Goal: Browse casually

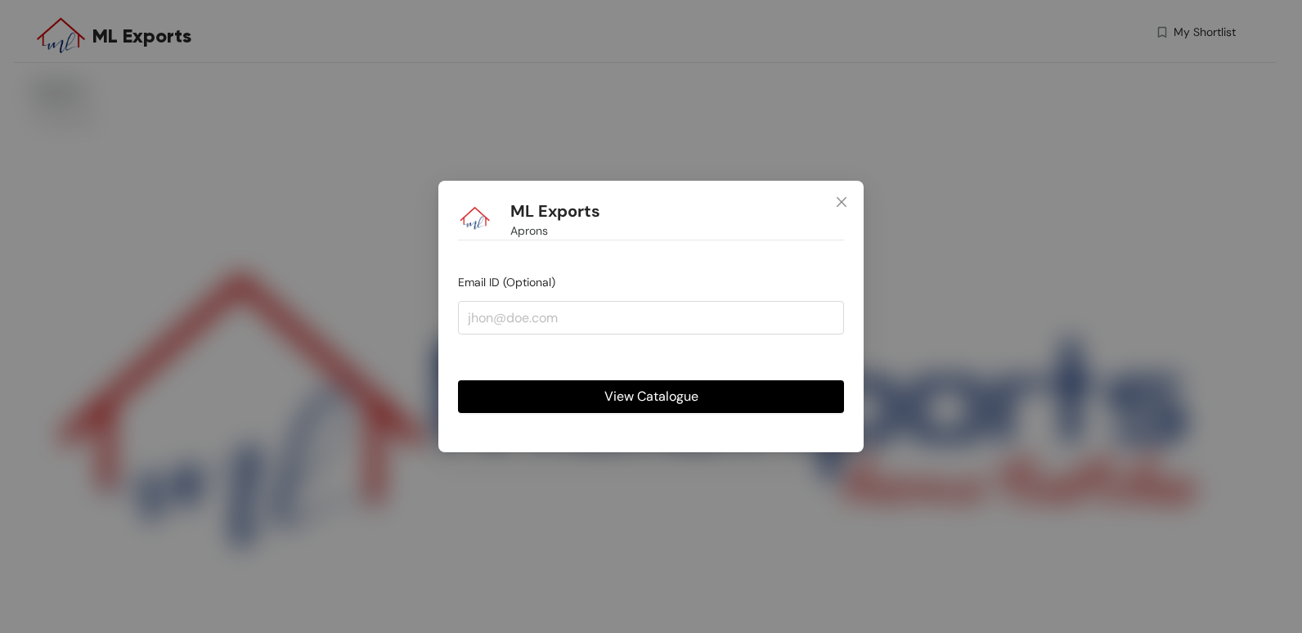
click at [740, 400] on button "View Catalogue" at bounding box center [651, 396] width 386 height 33
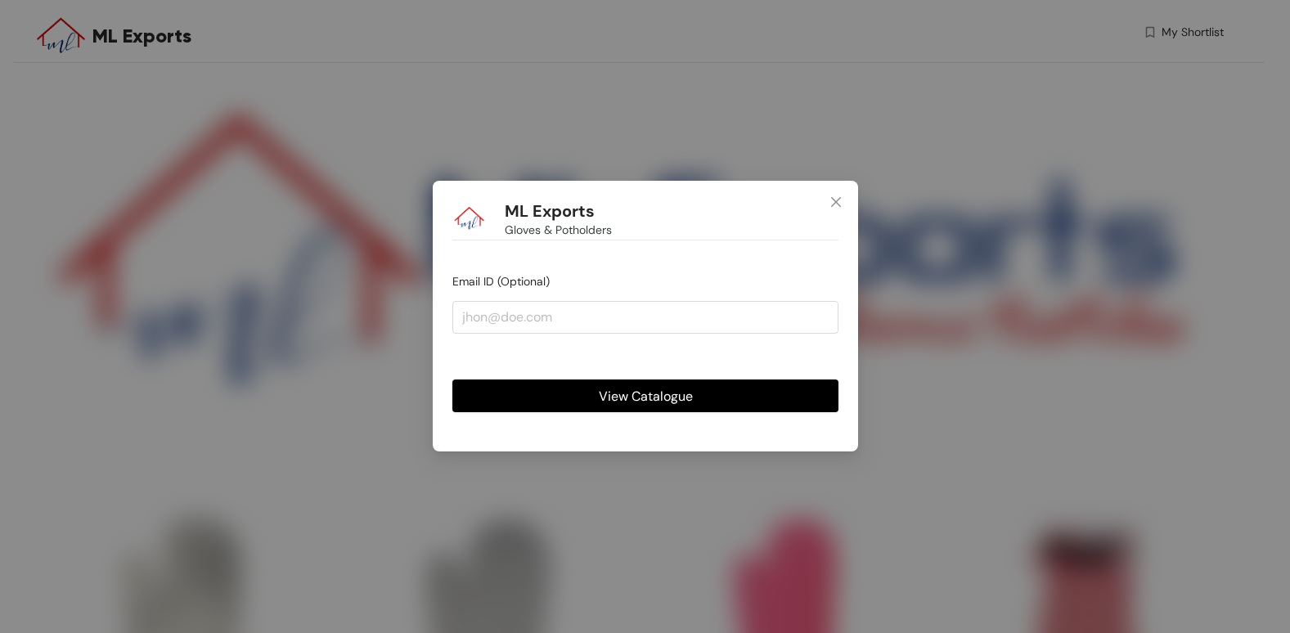
scroll to position [245, 0]
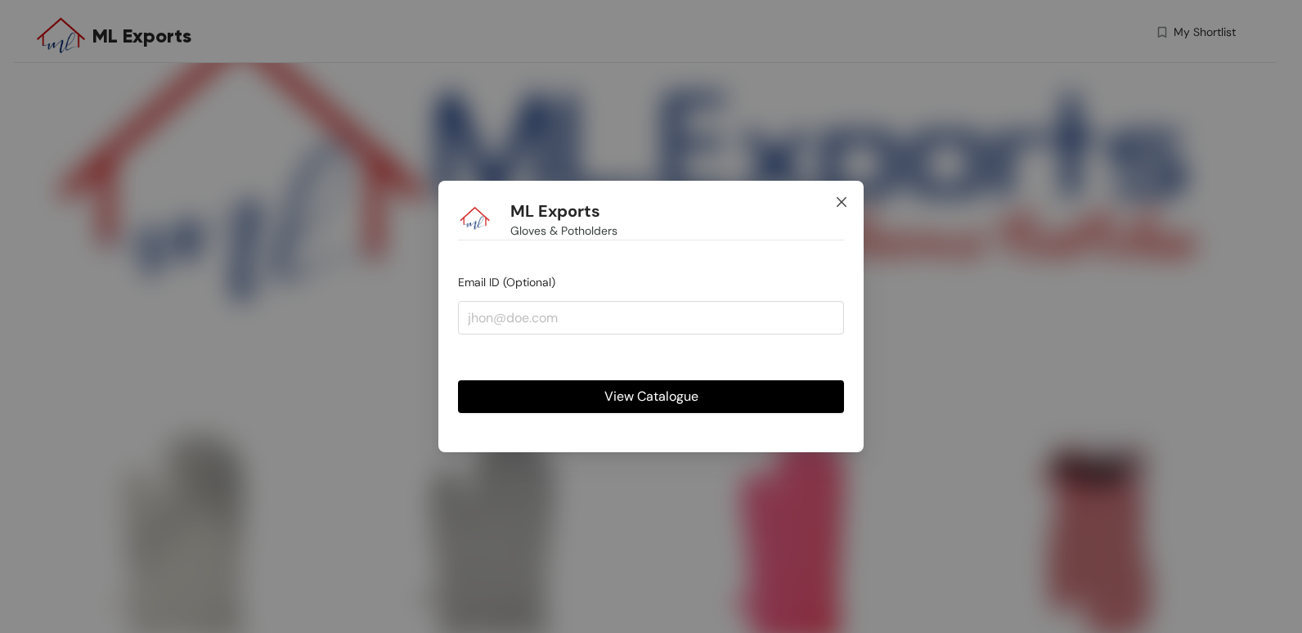
click at [842, 200] on icon "close" at bounding box center [841, 202] width 13 height 13
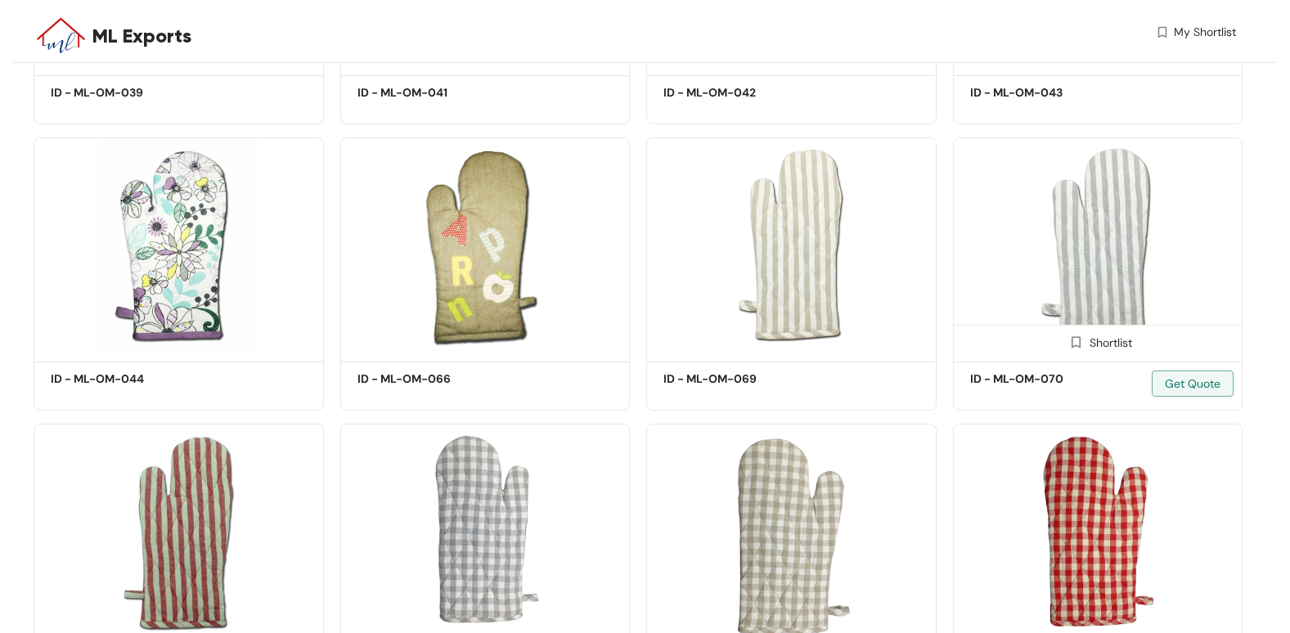
scroll to position [1800, 0]
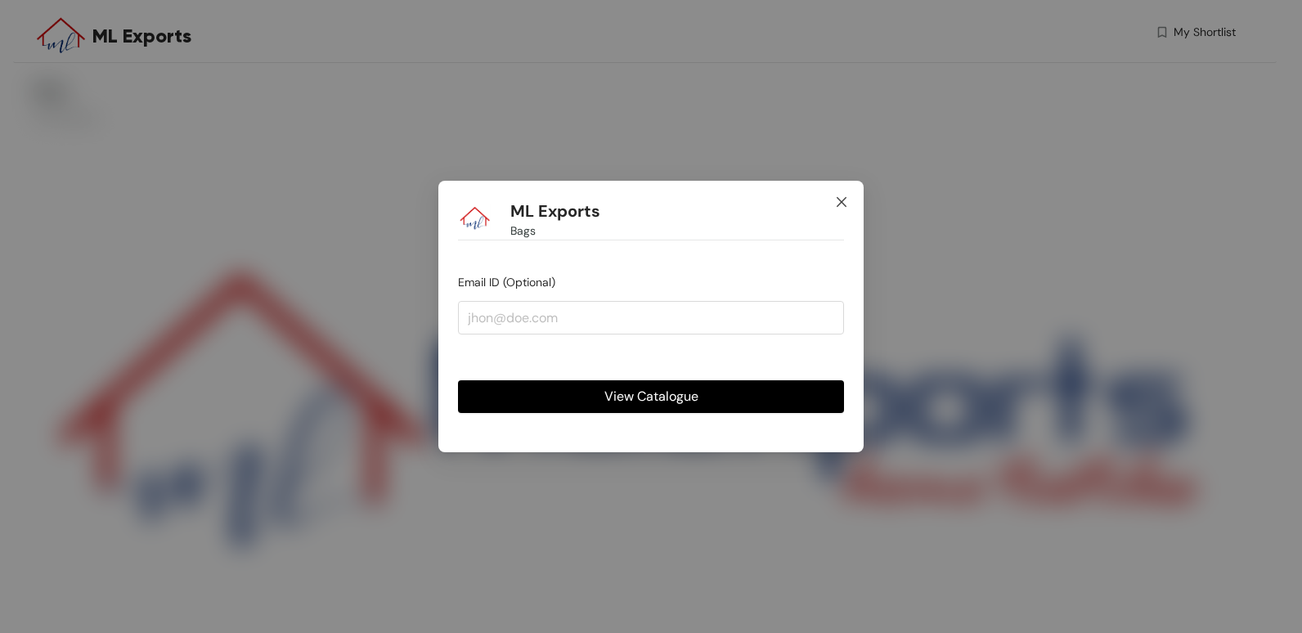
click at [841, 202] on icon "close" at bounding box center [842, 202] width 10 height 10
click at [721, 402] on button "View Catalogue" at bounding box center [651, 396] width 386 height 33
click at [844, 205] on icon "close" at bounding box center [841, 202] width 13 height 13
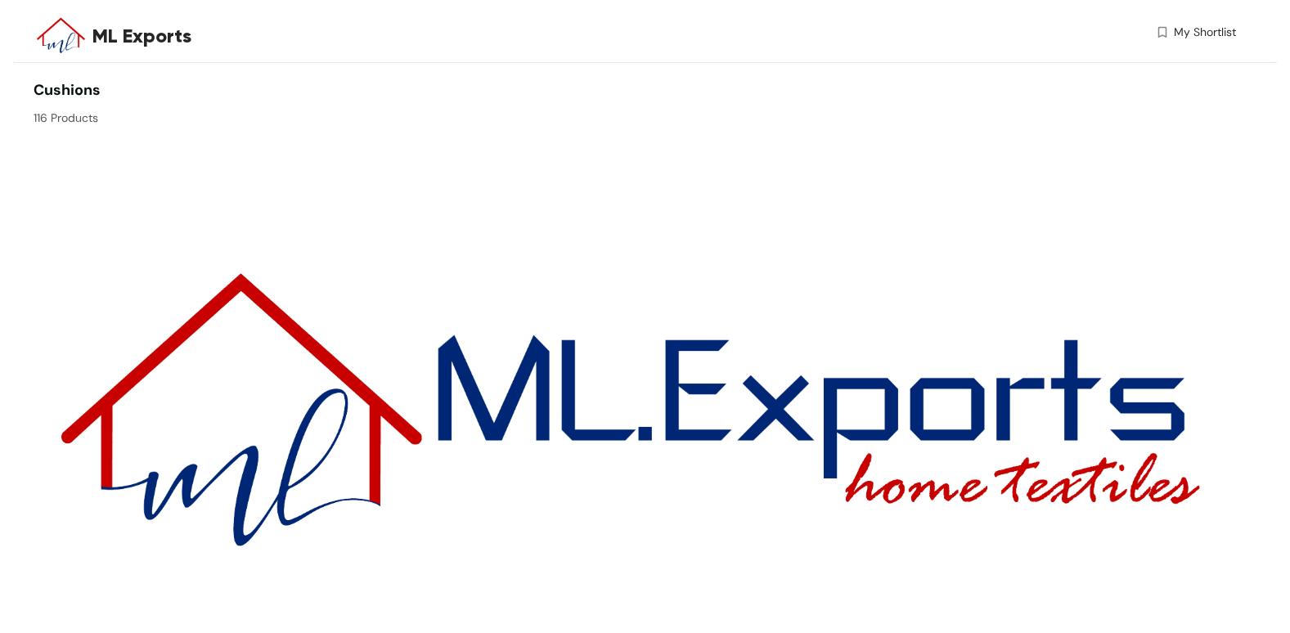
click at [929, 320] on img at bounding box center [638, 398] width 1209 height 524
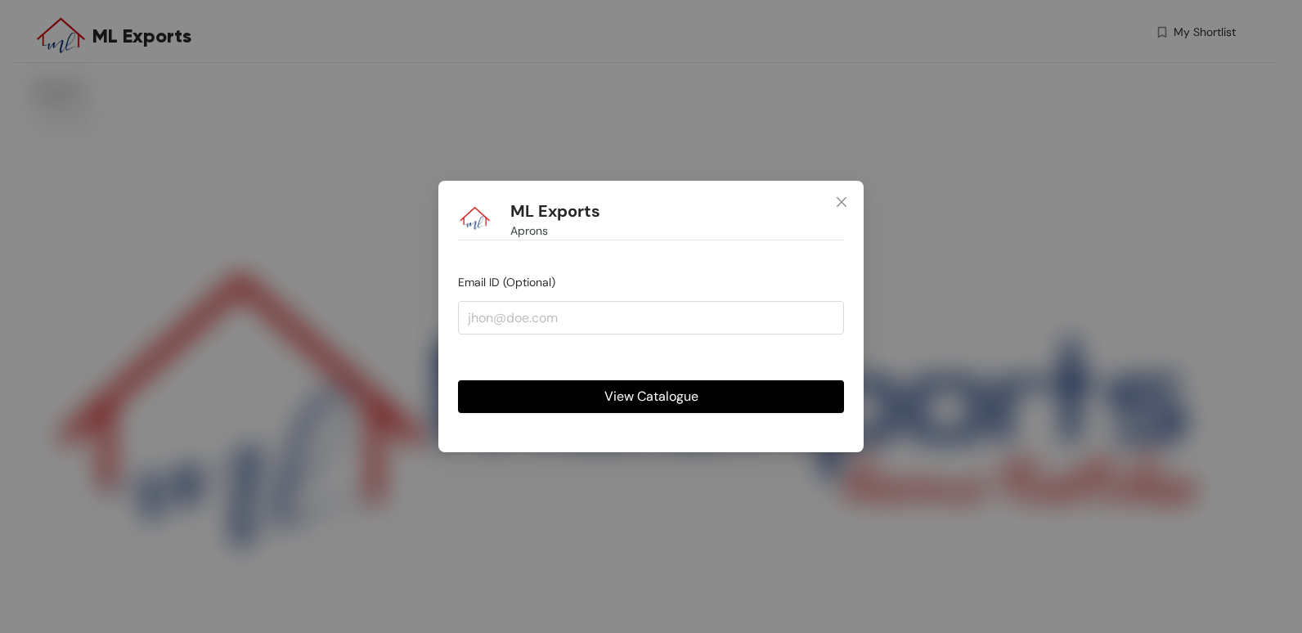
click at [738, 401] on button "View Catalogue" at bounding box center [651, 396] width 386 height 33
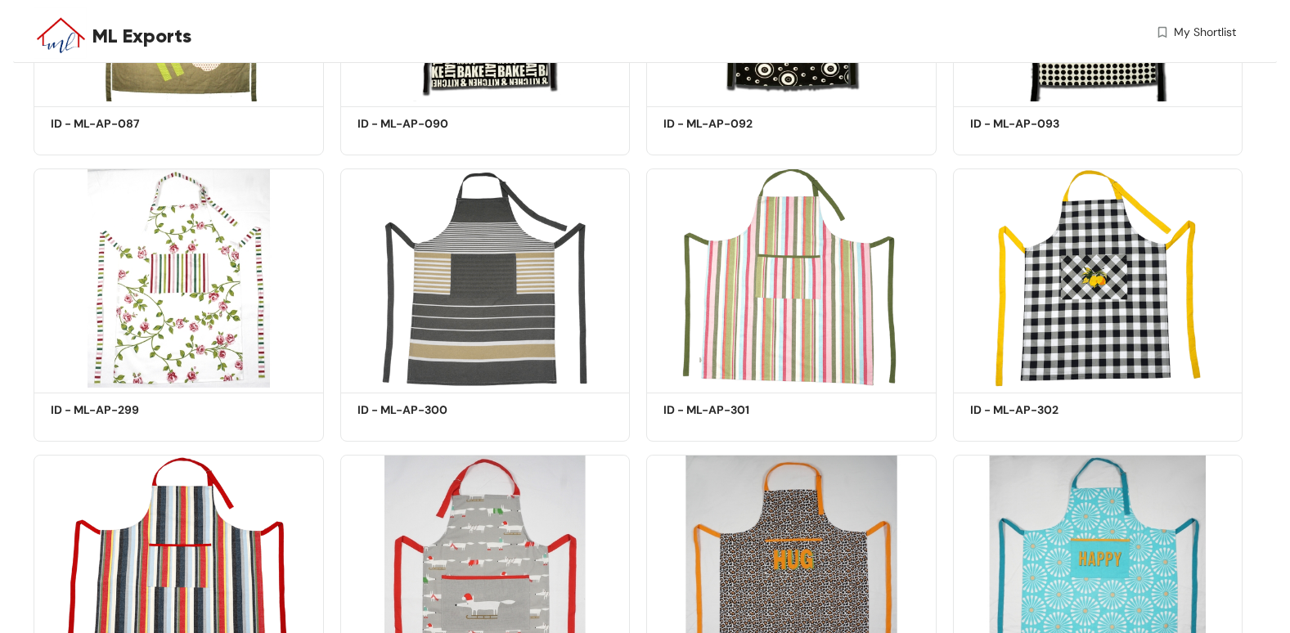
scroll to position [1952, 0]
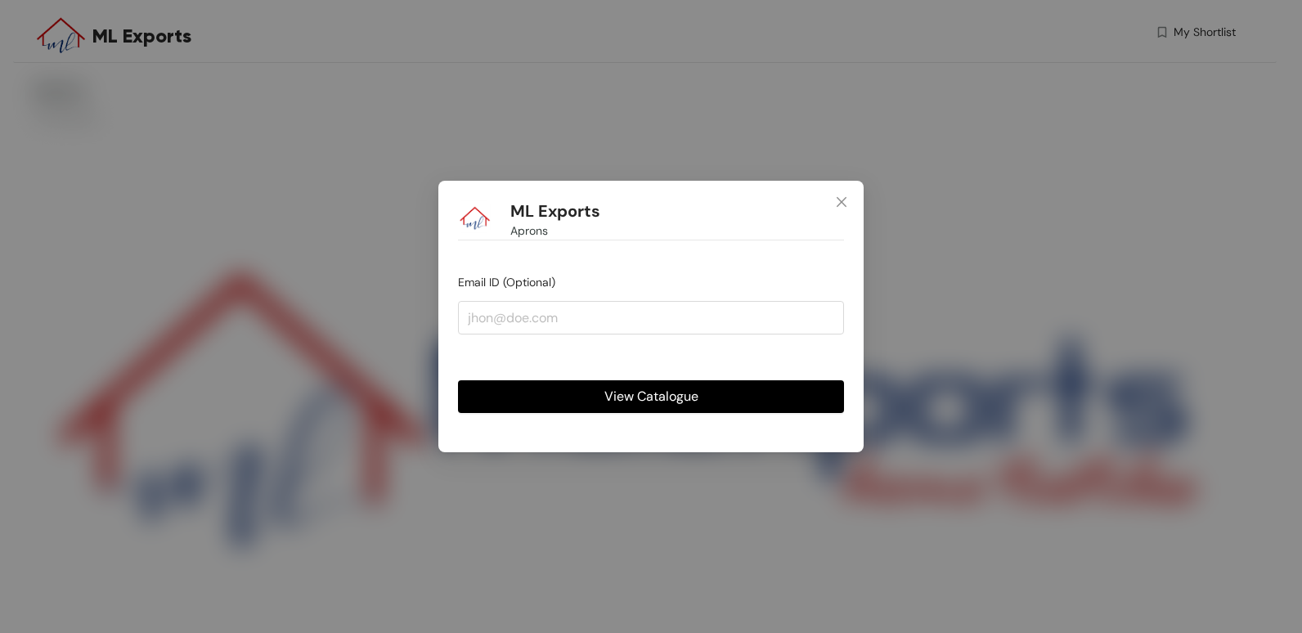
click at [763, 394] on button "View Catalogue" at bounding box center [651, 396] width 386 height 33
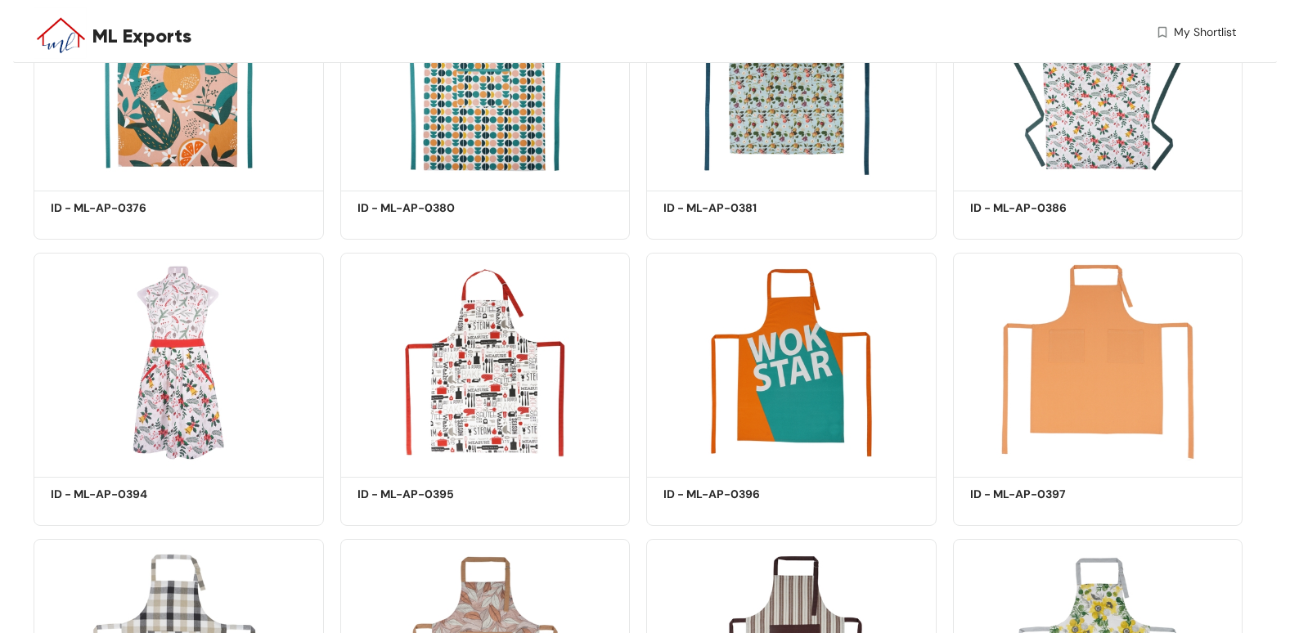
scroll to position [2592, 0]
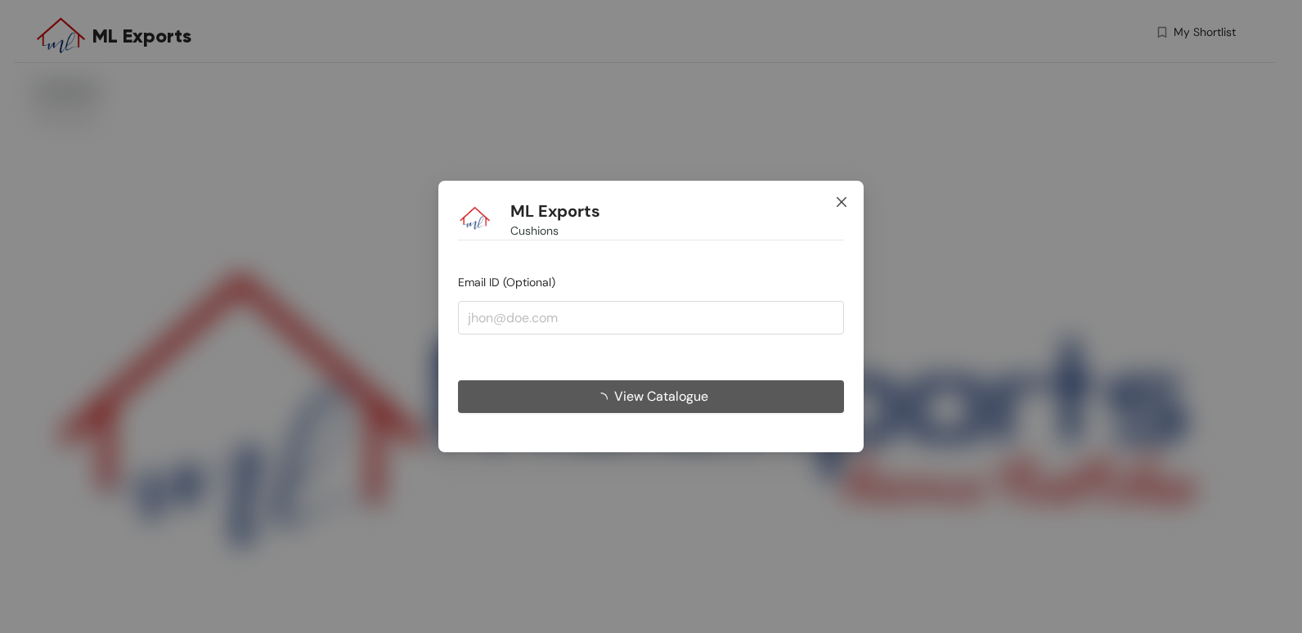
click at [843, 200] on icon "close" at bounding box center [841, 202] width 13 height 13
